Goal: Information Seeking & Learning: Find specific page/section

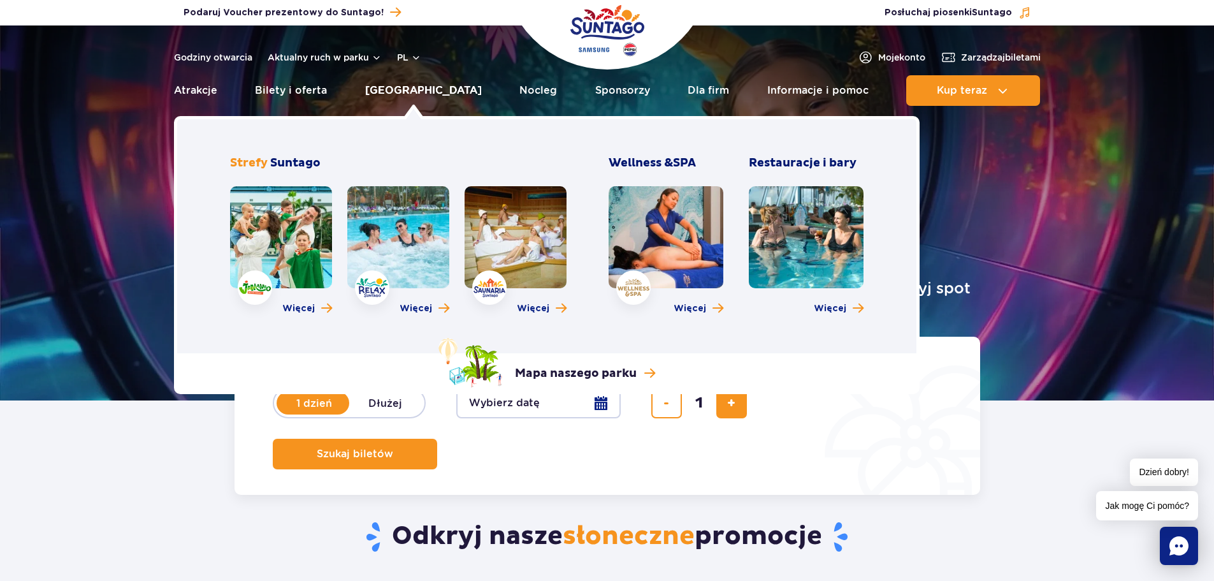
click at [404, 93] on link "[GEOGRAPHIC_DATA]" at bounding box center [423, 90] width 117 height 31
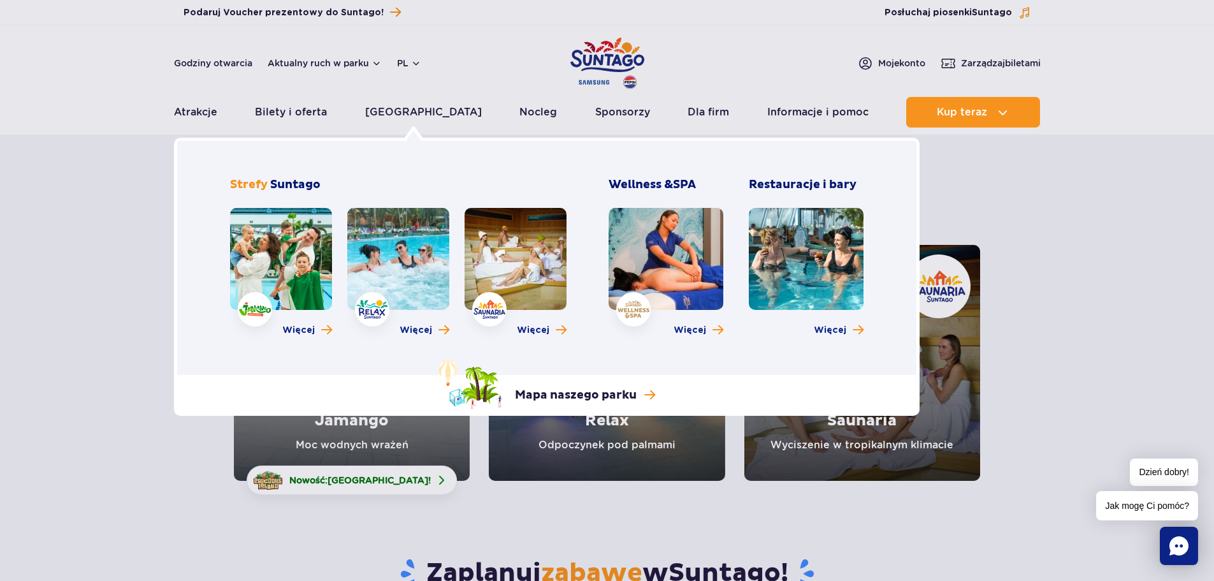
click at [796, 249] on link at bounding box center [806, 259] width 115 height 102
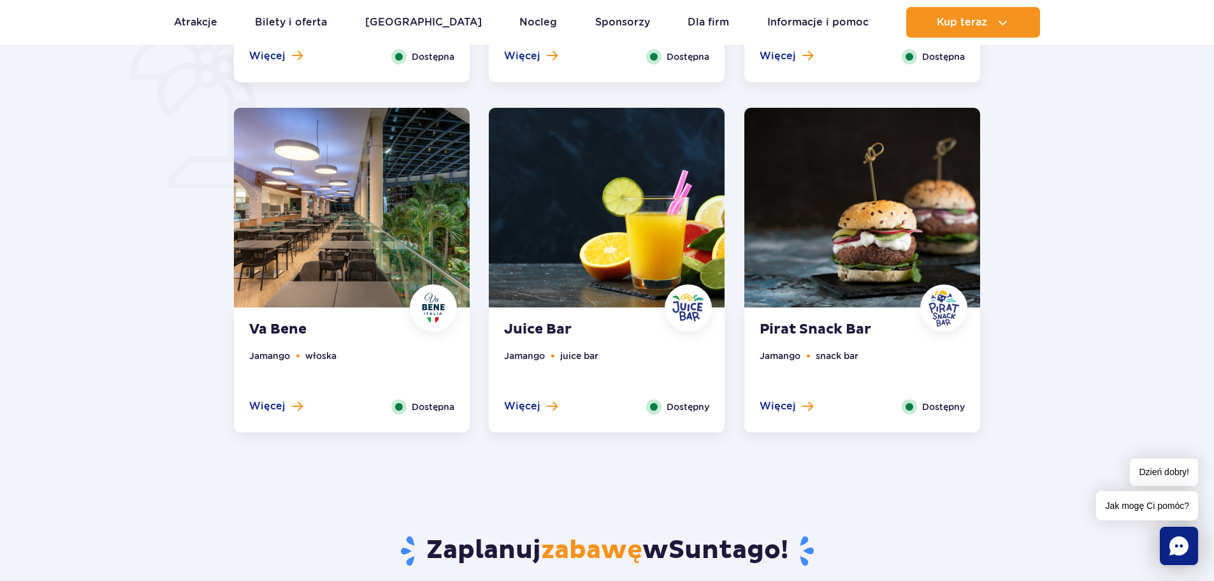
scroll to position [956, 0]
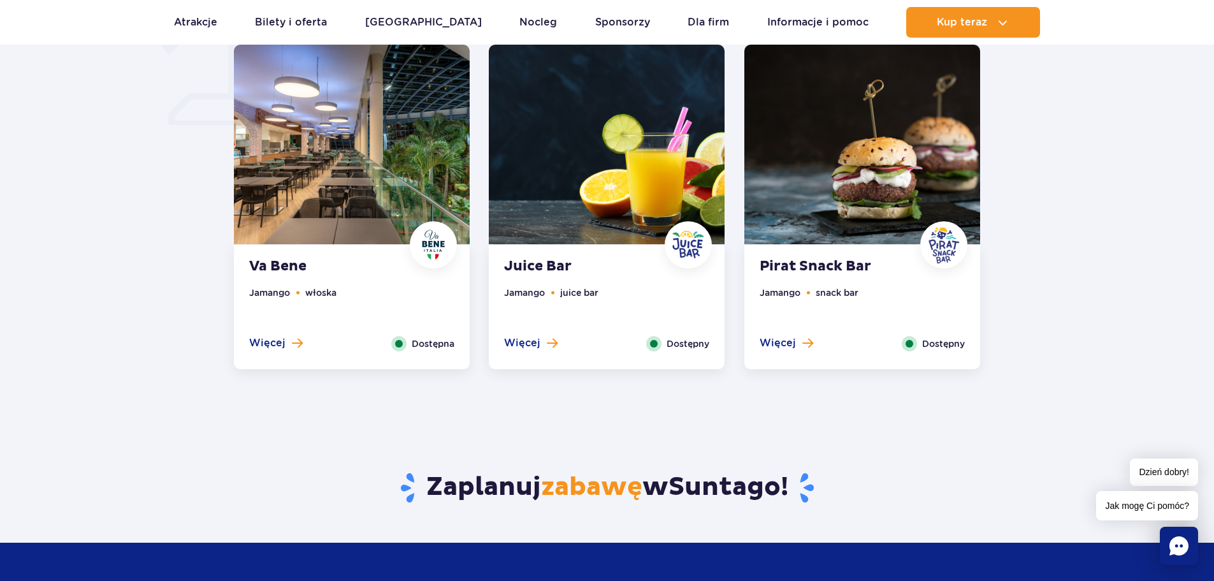
click at [831, 271] on strong "Pirat Snack Bar" at bounding box center [837, 267] width 154 height 18
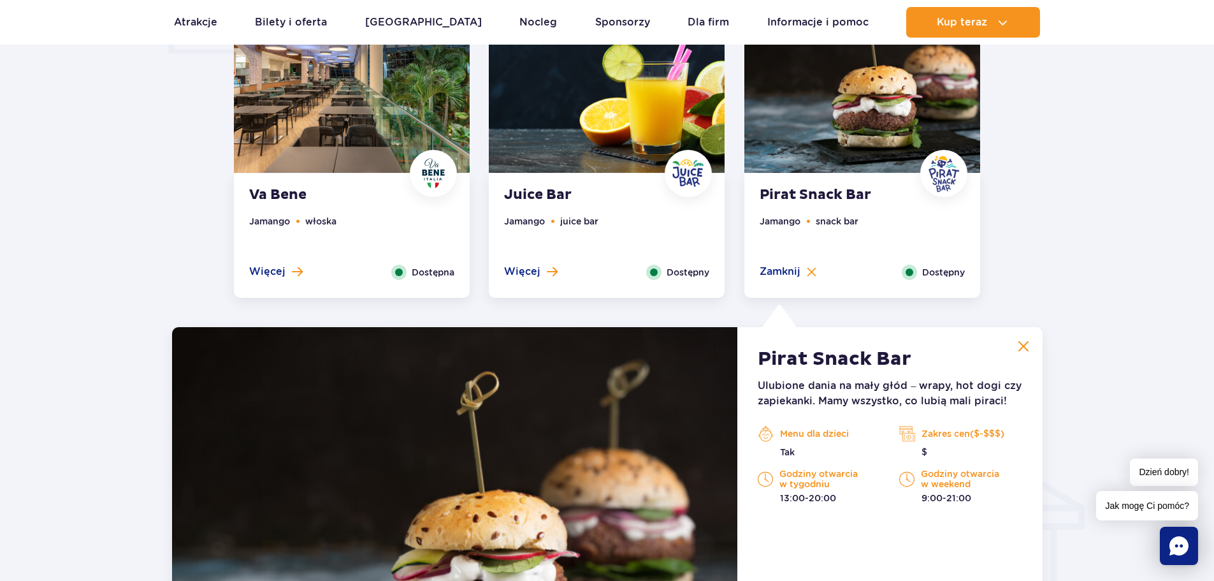
scroll to position [1087, 0]
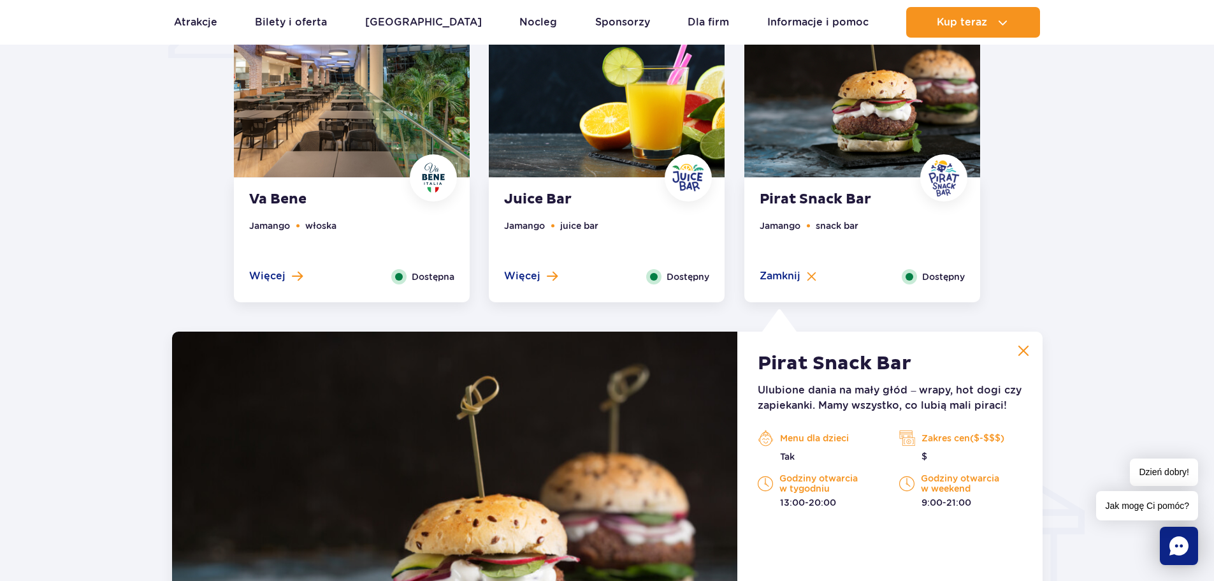
click at [1021, 349] on img at bounding box center [1023, 350] width 11 height 11
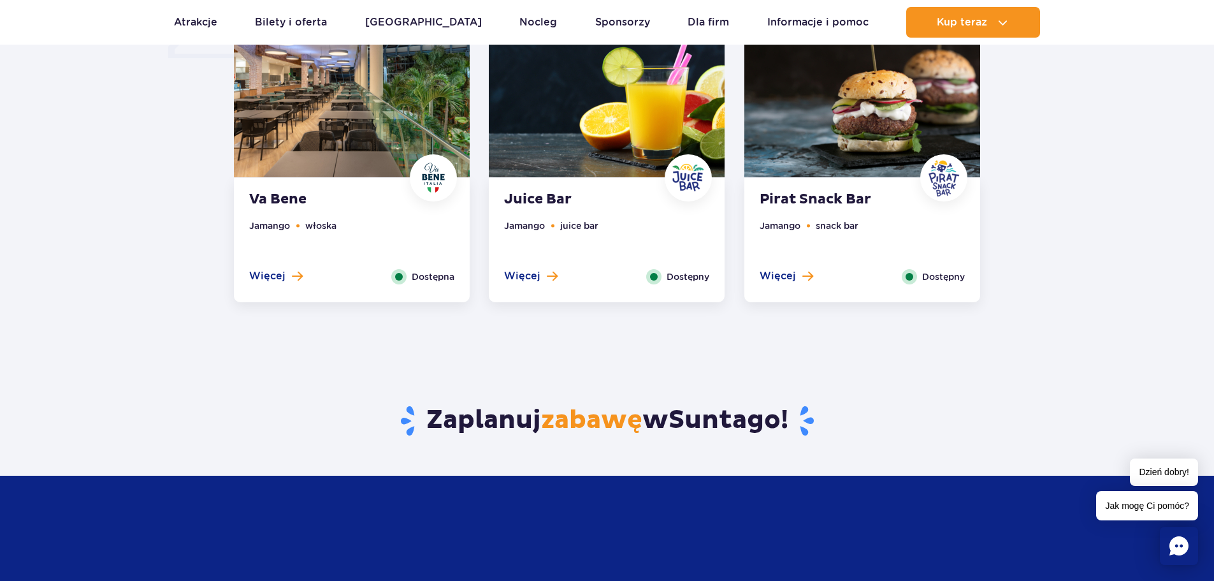
click at [595, 156] on img at bounding box center [607, 78] width 236 height 200
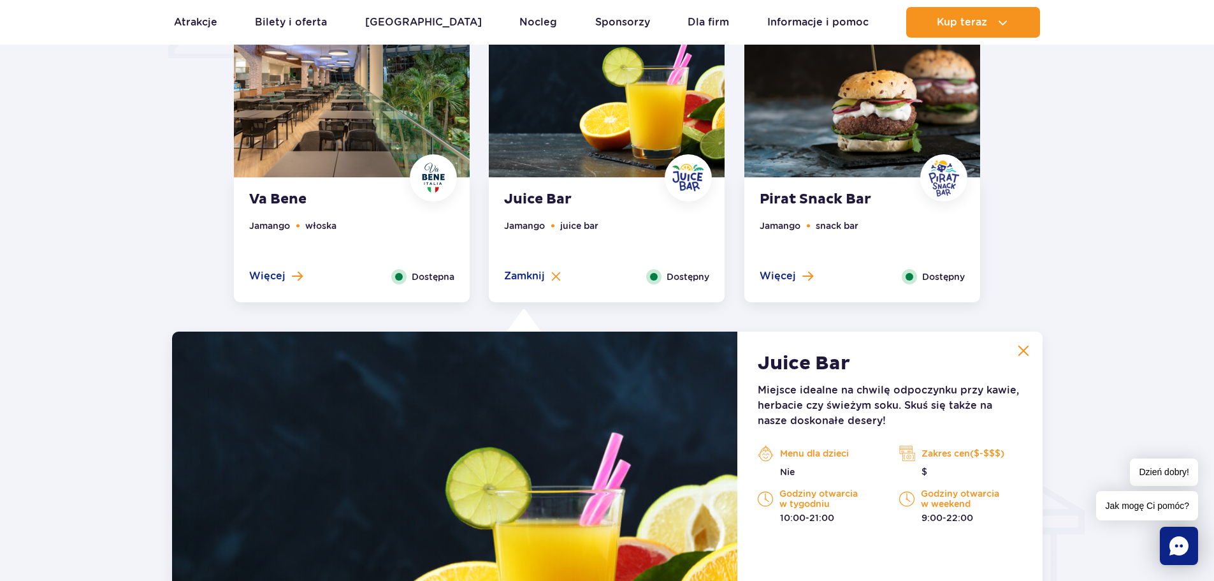
click at [340, 150] on img at bounding box center [352, 78] width 236 height 200
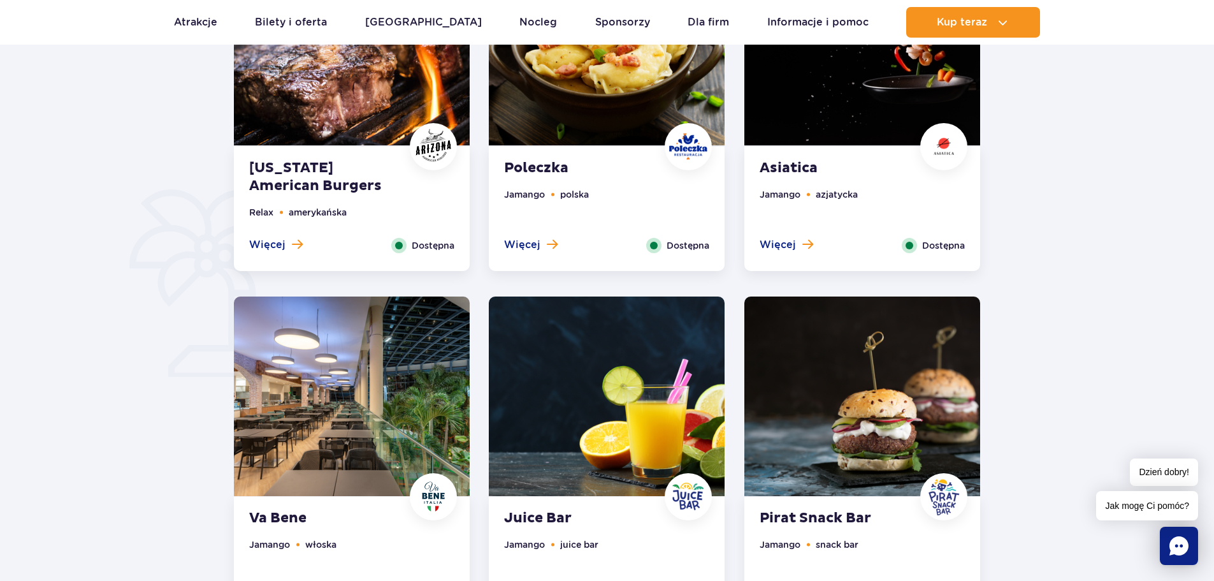
click at [770, 78] on img at bounding box center [863, 46] width 236 height 200
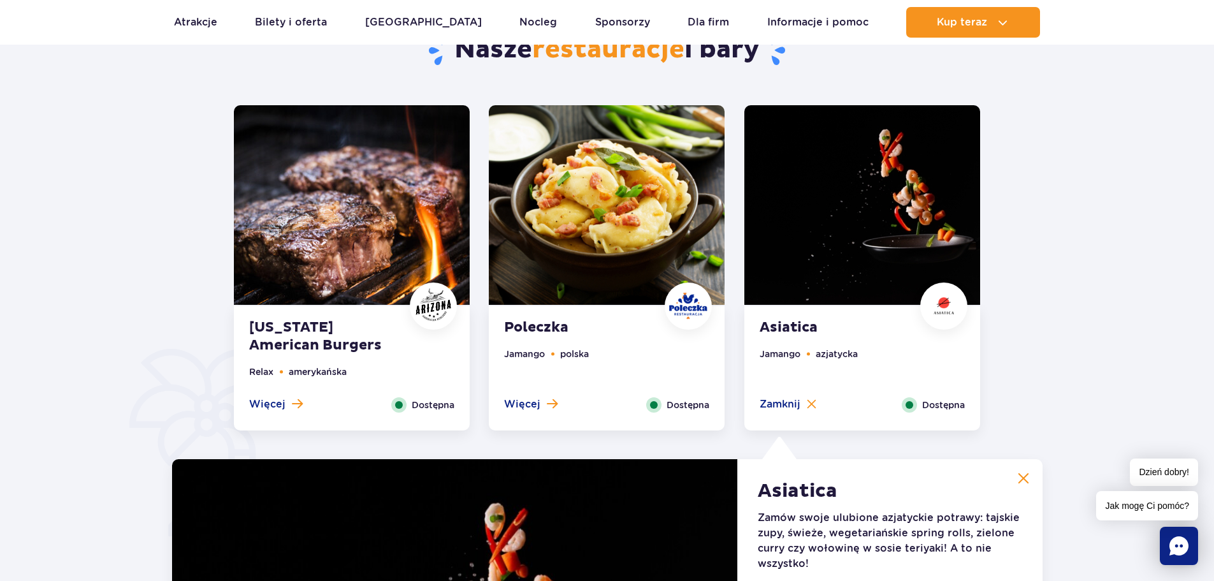
click at [392, 226] on img at bounding box center [352, 205] width 236 height 200
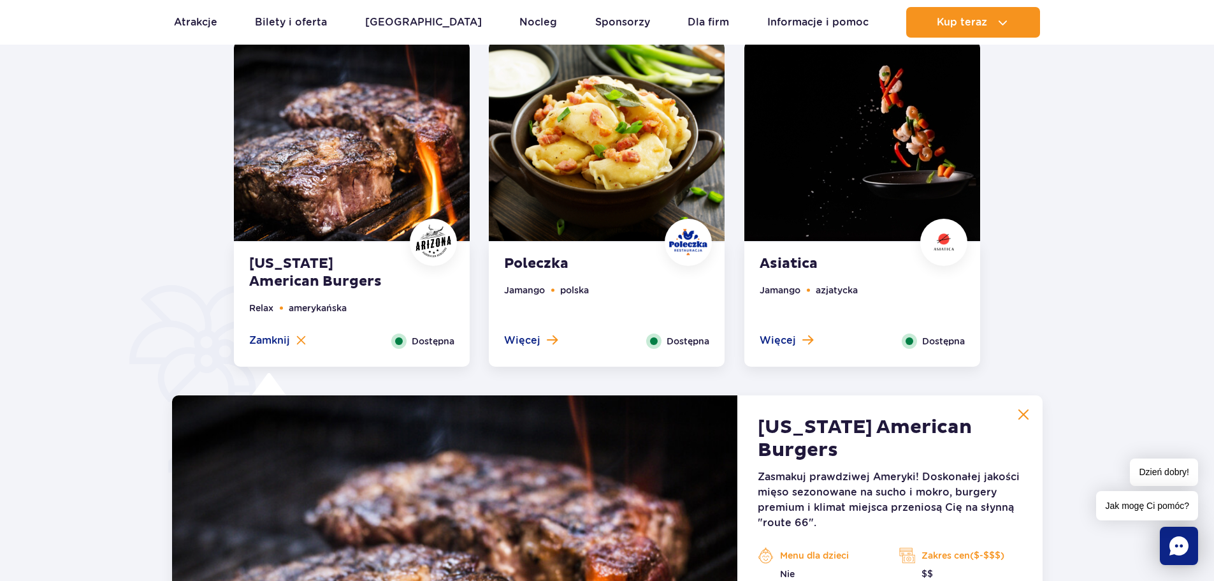
click at [565, 135] on img at bounding box center [607, 141] width 236 height 200
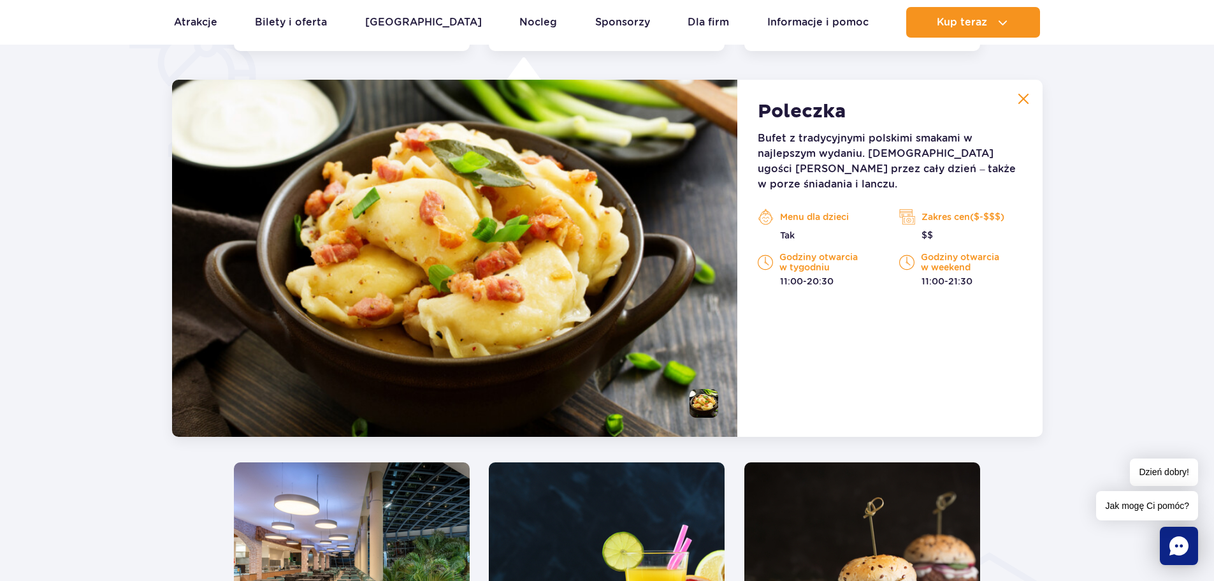
scroll to position [991, 0]
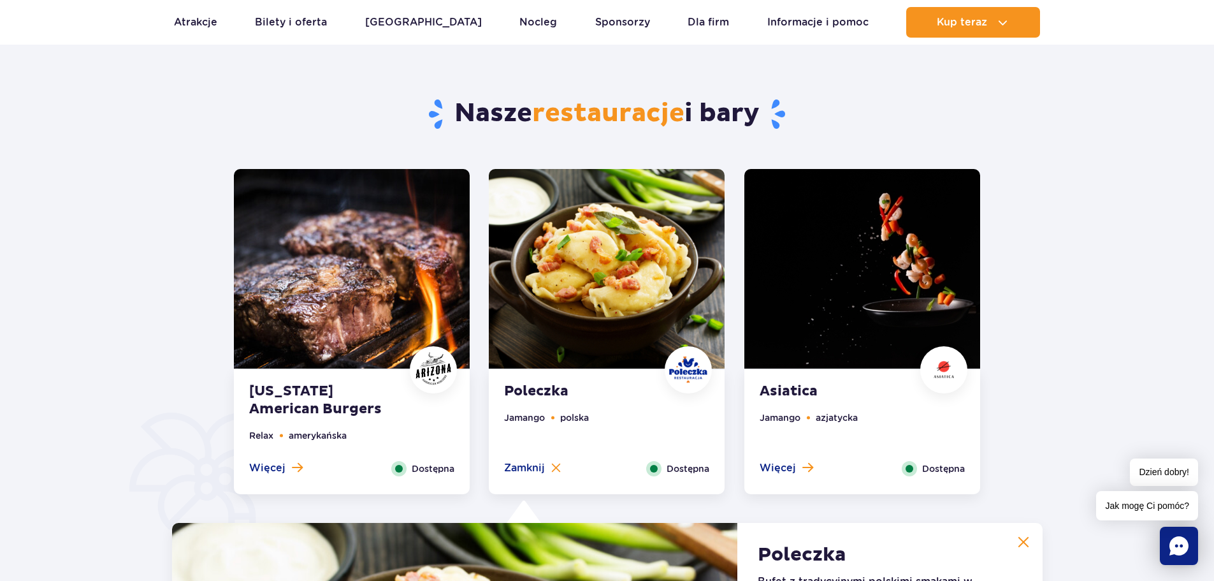
click at [870, 277] on img at bounding box center [863, 269] width 236 height 200
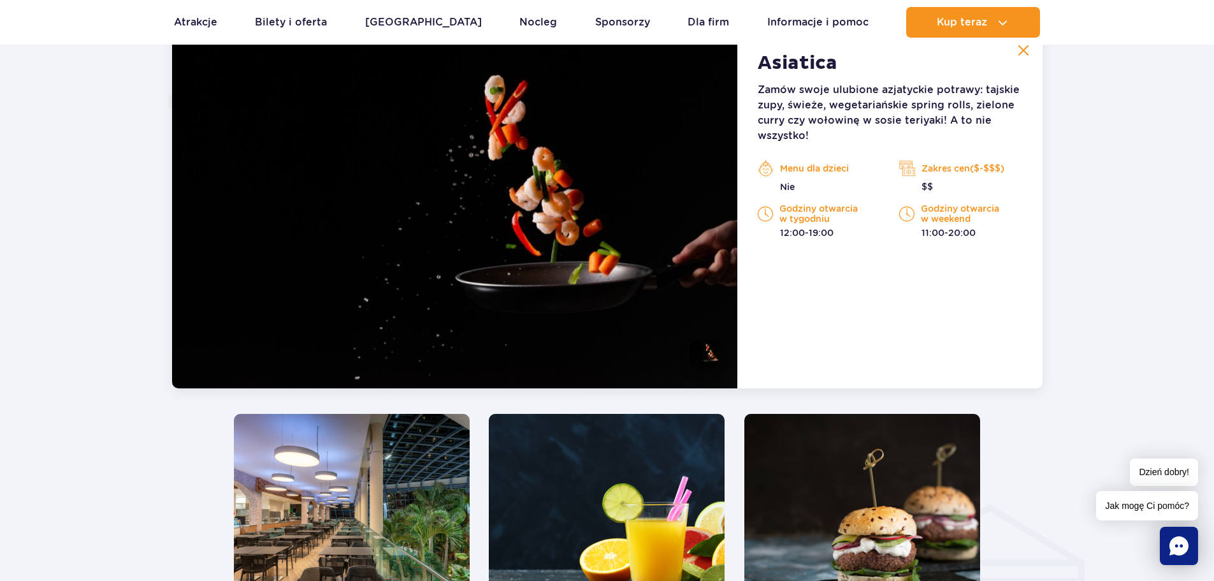
scroll to position [1183, 0]
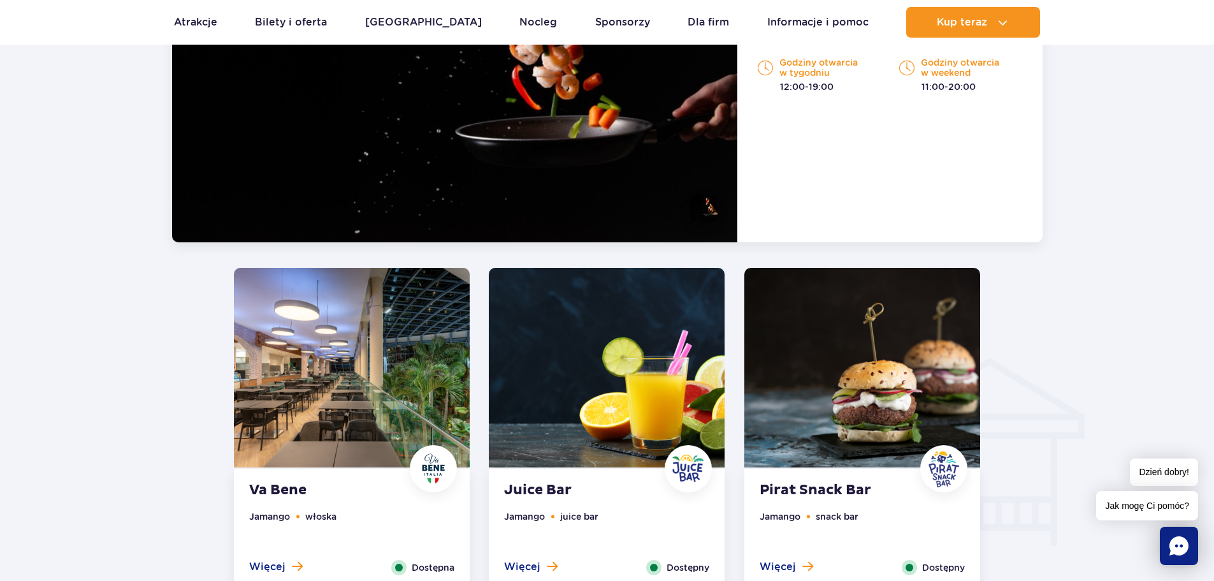
click at [298, 363] on img at bounding box center [352, 368] width 236 height 200
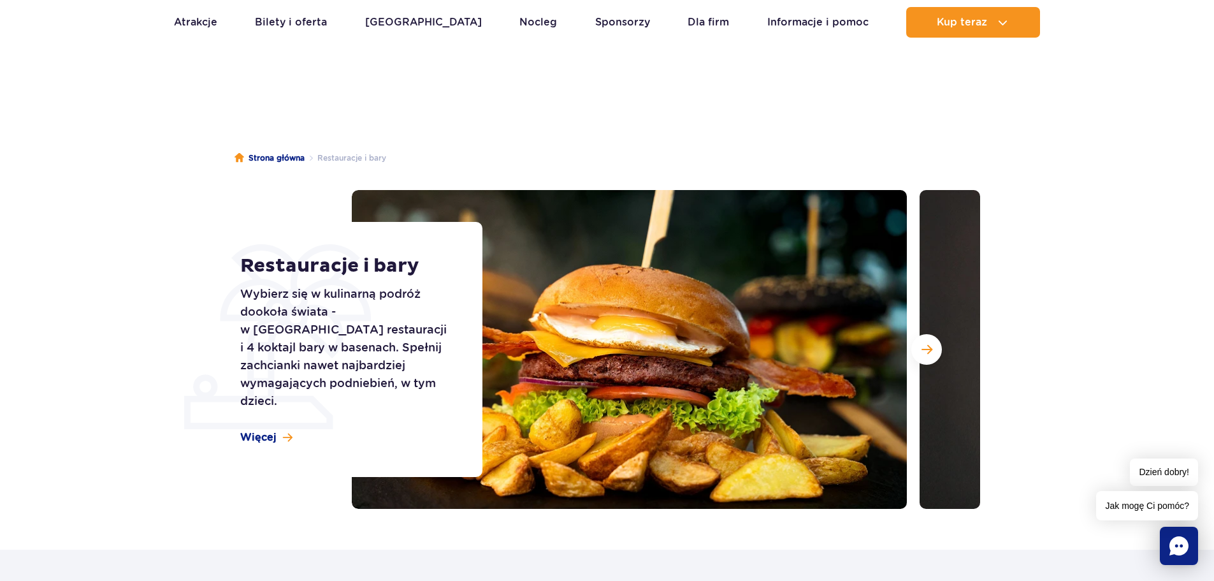
scroll to position [0, 0]
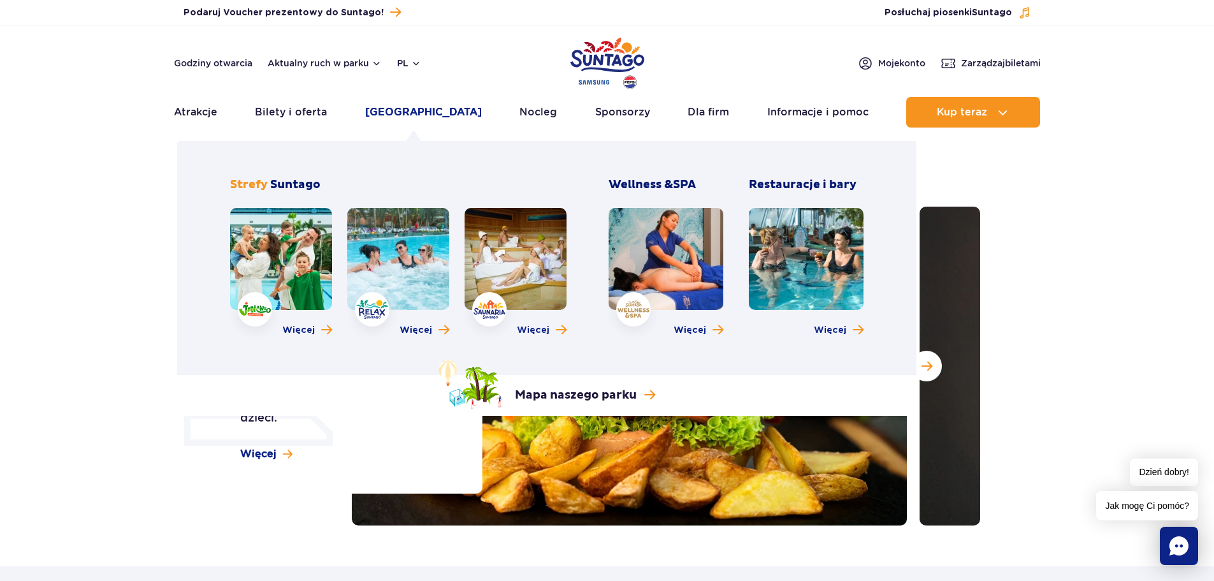
click at [412, 104] on link "[GEOGRAPHIC_DATA]" at bounding box center [423, 112] width 117 height 31
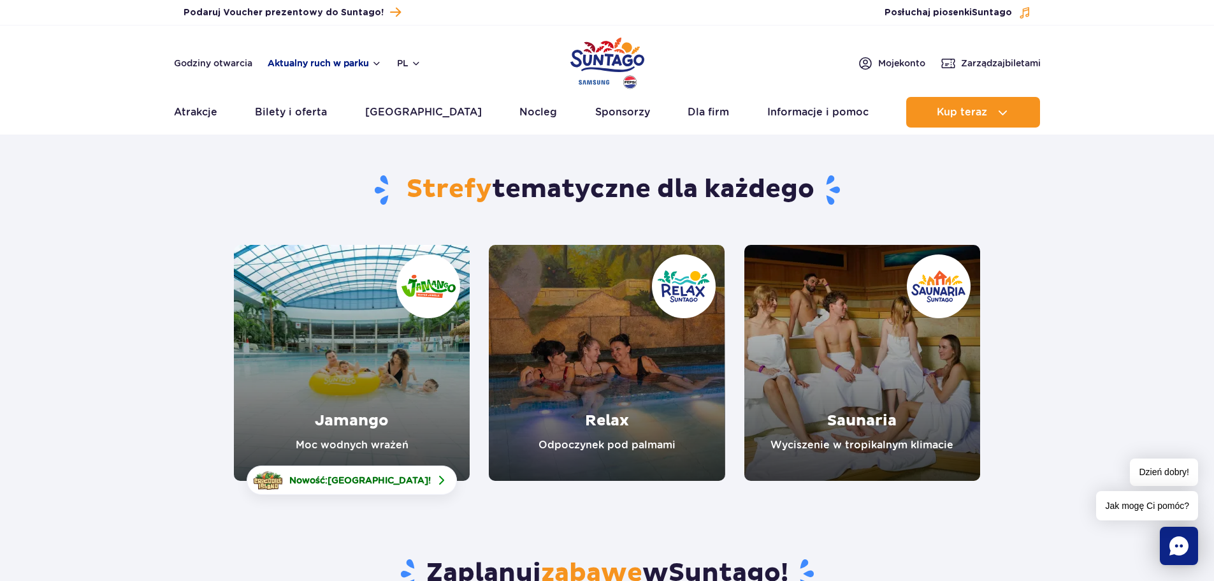
click at [347, 63] on button "Aktualny ruch w parku" at bounding box center [325, 63] width 114 height 10
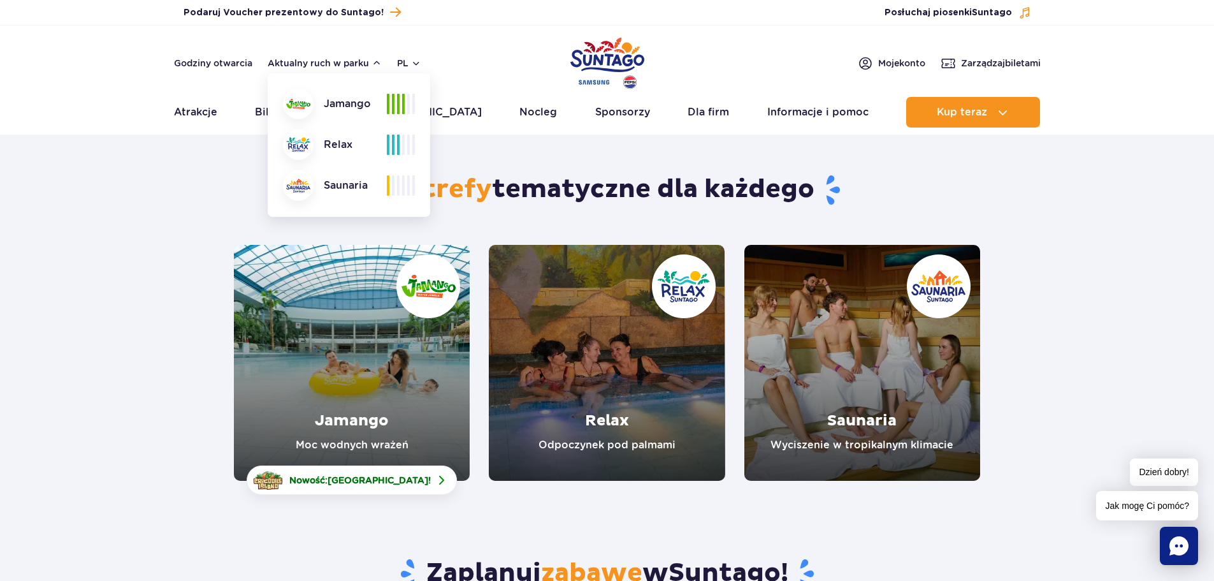
click at [300, 182] on img at bounding box center [298, 186] width 24 height 14
click at [393, 147] on span at bounding box center [393, 145] width 3 height 20
click at [371, 63] on button "Aktualny ruch w parku" at bounding box center [325, 63] width 114 height 10
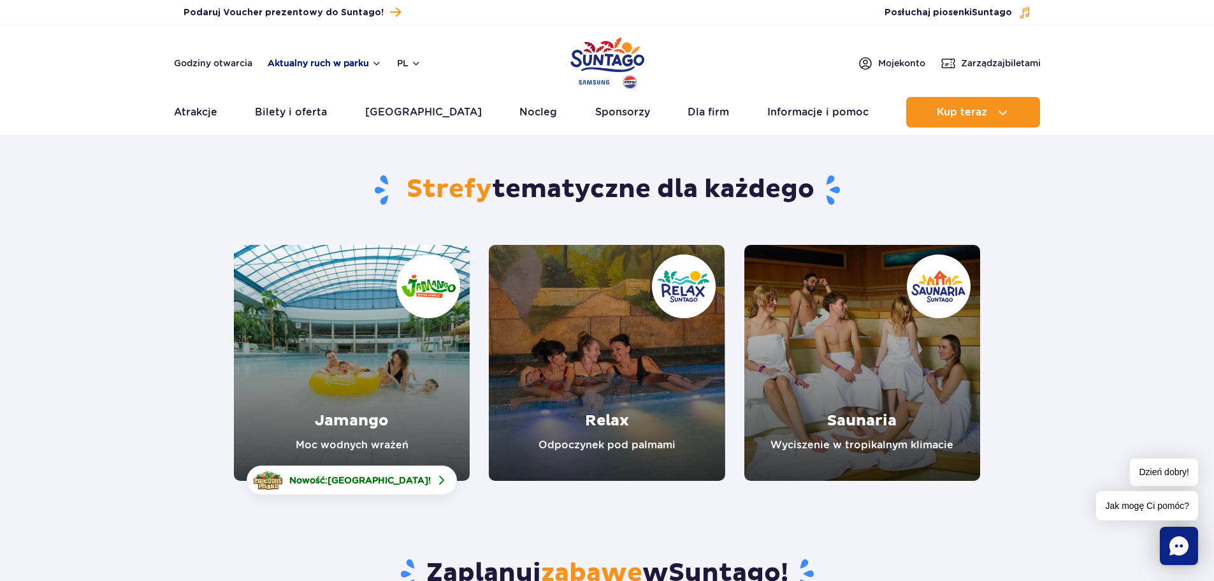
click at [372, 63] on button "Aktualny ruch w parku" at bounding box center [325, 63] width 114 height 10
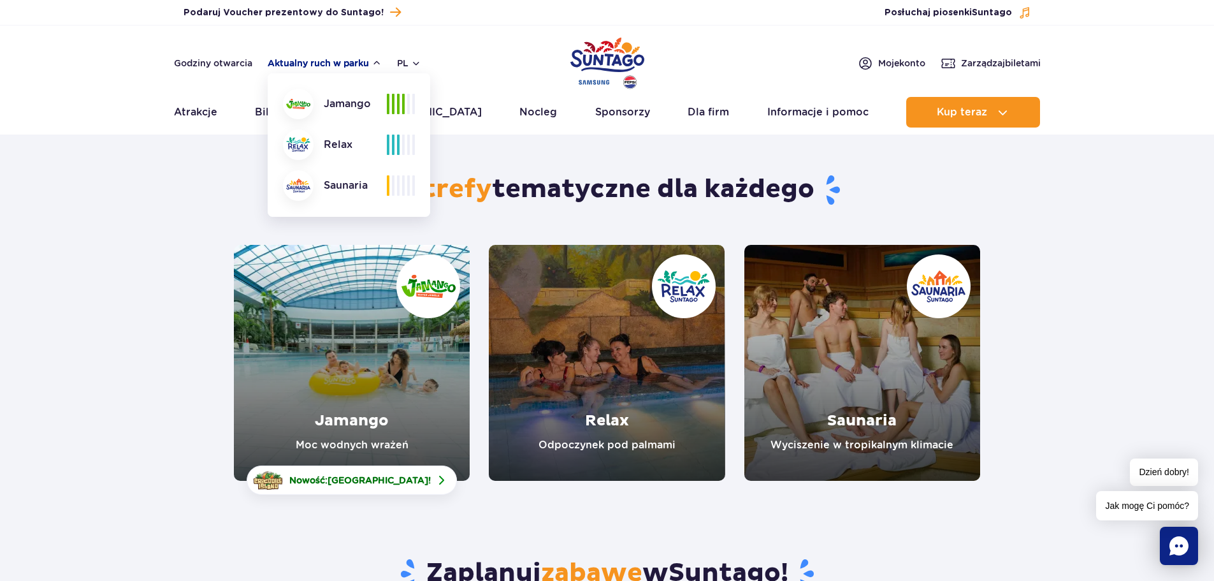
click at [372, 63] on button "Aktualny ruch w parku" at bounding box center [325, 63] width 114 height 10
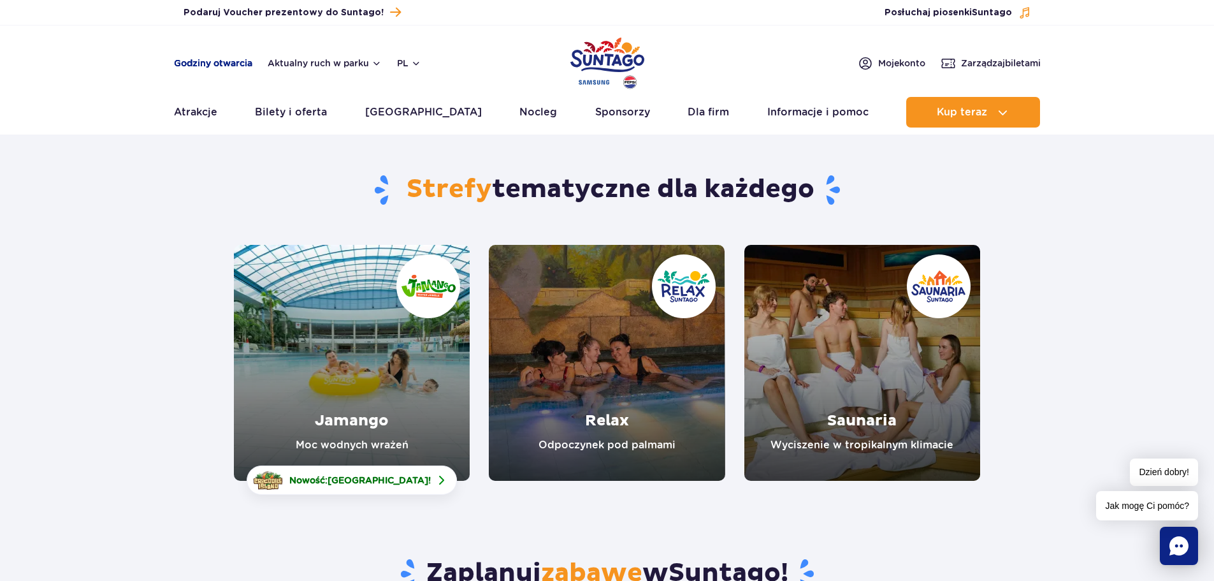
click at [226, 61] on link "Godziny otwarcia" at bounding box center [213, 63] width 78 height 13
